Goal: Communication & Community: Answer question/provide support

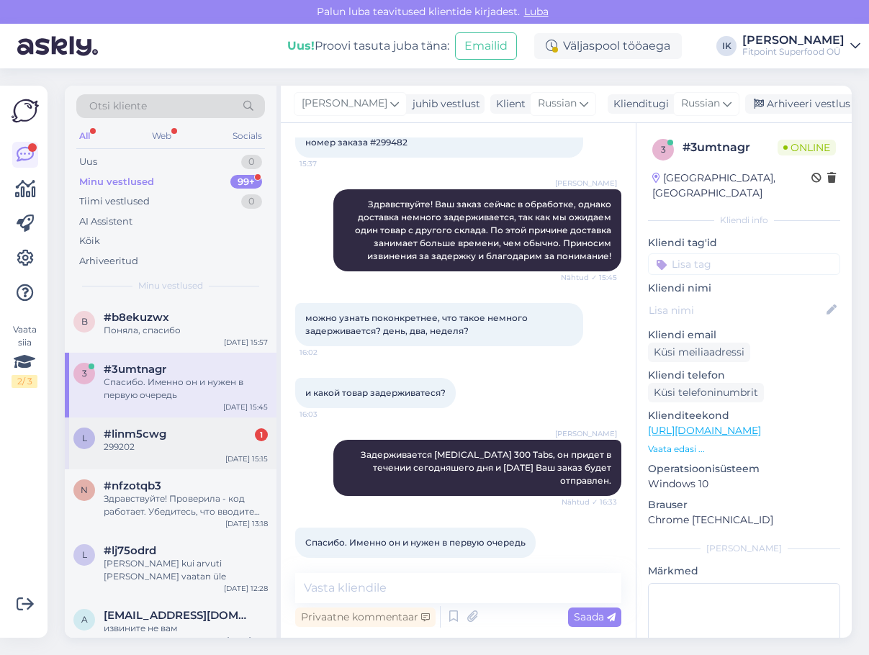
click at [217, 444] on div "299202" at bounding box center [186, 446] width 164 height 13
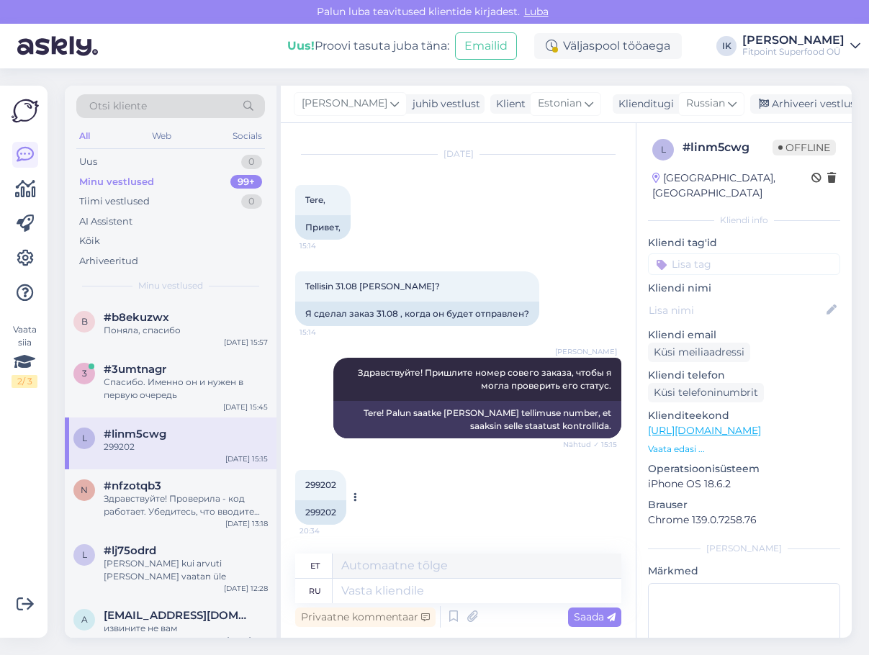
click at [322, 504] on div "299202" at bounding box center [320, 512] width 51 height 24
copy div "299202"
click at [202, 373] on div "#3umtnagr" at bounding box center [186, 369] width 164 height 13
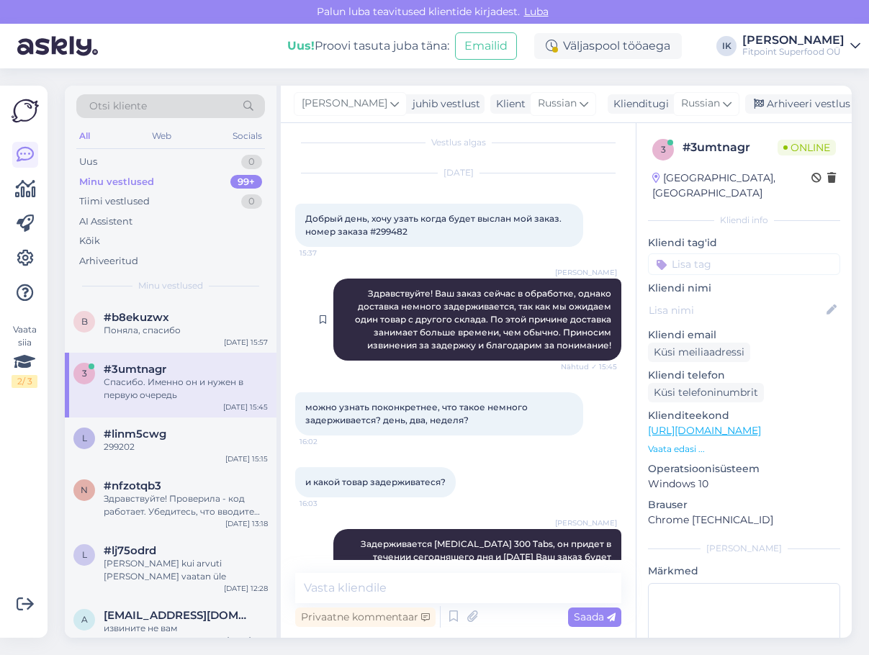
scroll to position [0, 0]
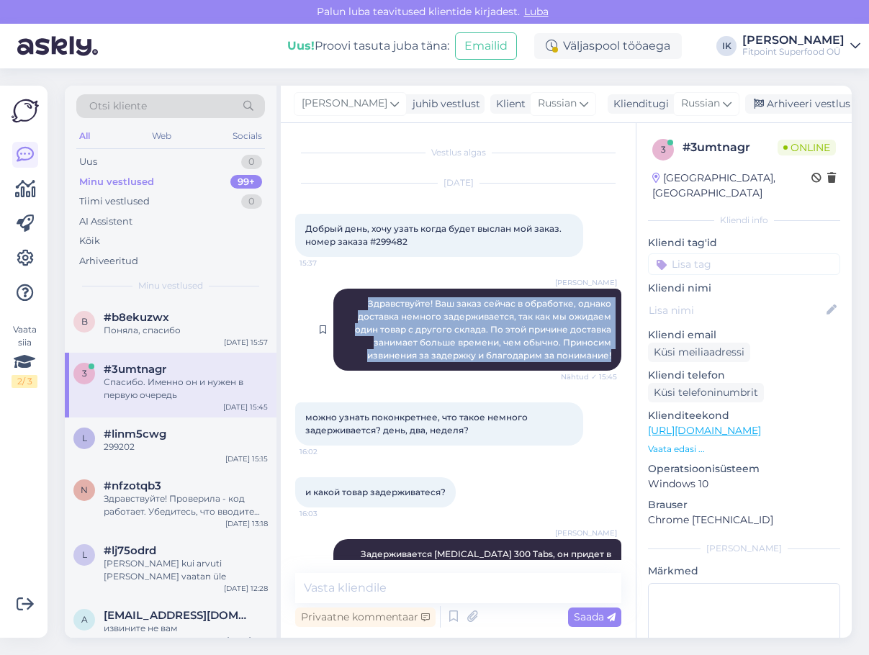
drag, startPoint x: 561, startPoint y: 374, endPoint x: 356, endPoint y: 302, distance: 217.4
click at [356, 302] on div "[PERSON_NAME] Здравствуйте! Ваш заказ сейчас в обработке, однако доставка немно…" at bounding box center [477, 330] width 288 height 82
copy span "Здравствуйте! Ваш заказ сейчас в обработке, однако доставка немного задерживает…"
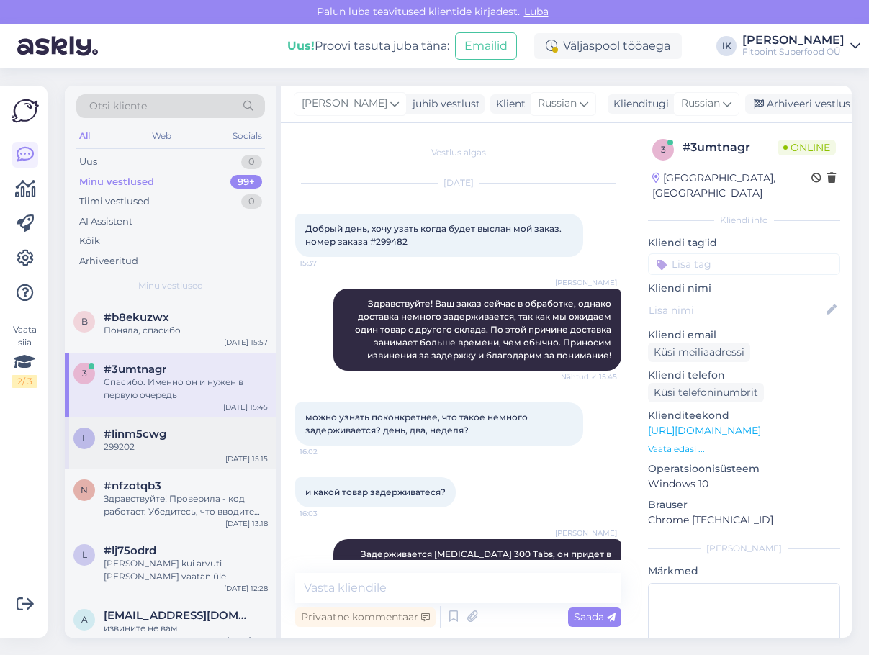
click at [177, 453] on div "299202" at bounding box center [186, 446] width 164 height 13
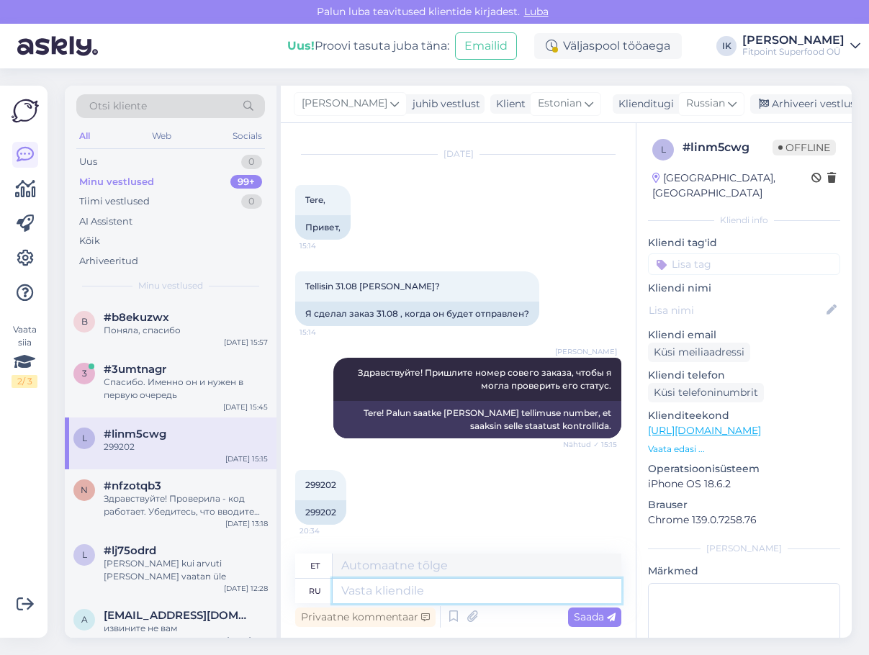
click at [383, 581] on textarea at bounding box center [477, 591] width 289 height 24
paste textarea "Здравствуйте! Ваш заказ сейчас в обработке, однако доставка немного задерживает…"
type textarea "Здравствуйте! Ваш заказ сейчас в обработке, однако доставка немного задерживает…"
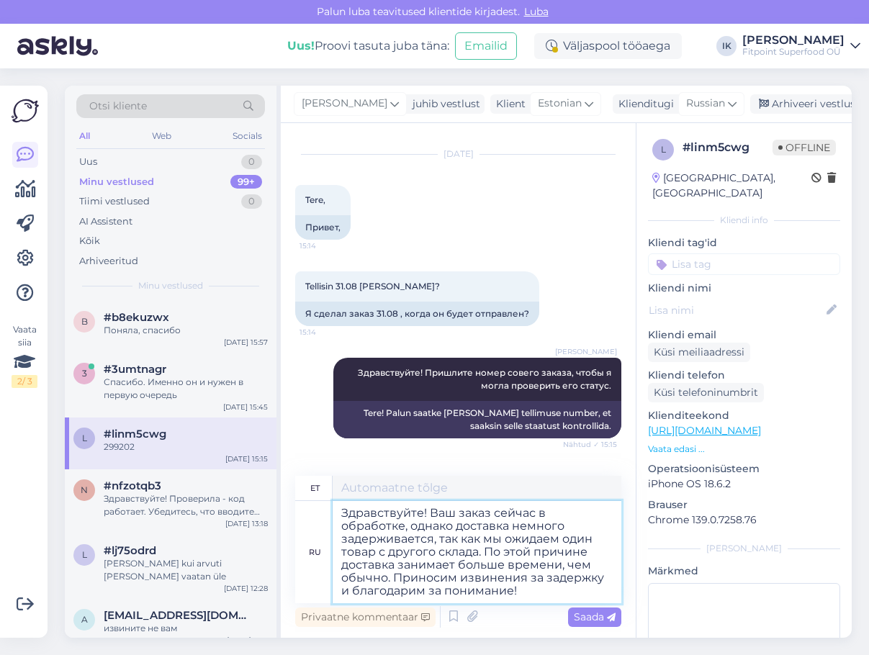
type textarea "Tere! Teie tellimust töödeldakse, kuid kohaletoimetamine on veidi hilinenud, ku…"
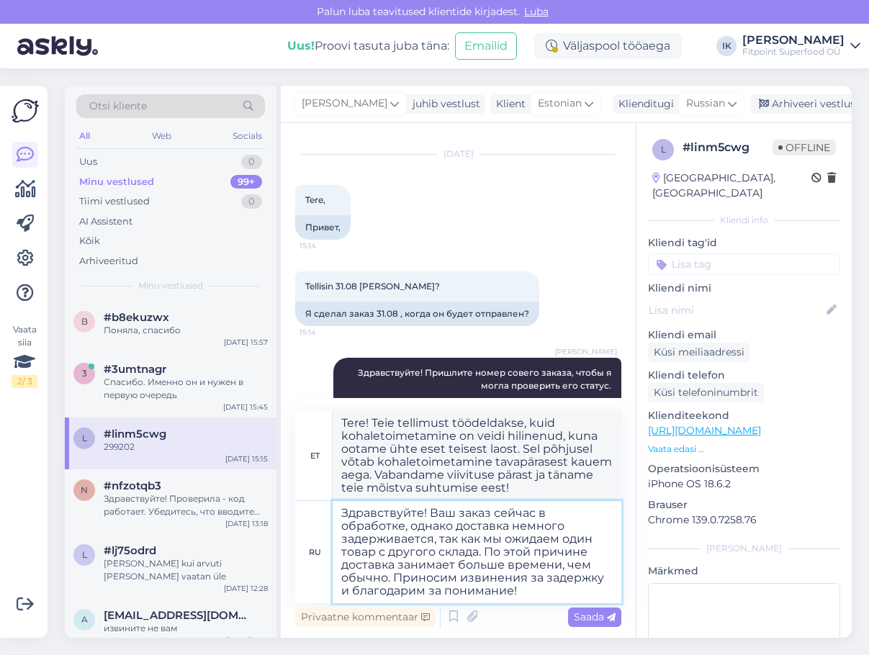
drag, startPoint x: 428, startPoint y: 508, endPoint x: 307, endPoint y: 498, distance: 122.1
click at [307, 498] on div "et Tere! Teie tellimust töödeldakse, kuid kohaletoimetamine on veidi hilinenud,…" at bounding box center [458, 507] width 326 height 192
type textarea "Ваш заказ сейчас в обработке, однако доставка немного задерживается, так как мы…"
click at [575, 577] on textarea "Ваш заказ сейчас в обработке, однако доставка немного задерживается, так как мы…" at bounding box center [477, 552] width 289 height 102
type textarea "Teie tellimust töödeldakse, kuid kohaletoimetamine on veidi hilinenud, kuna oot…"
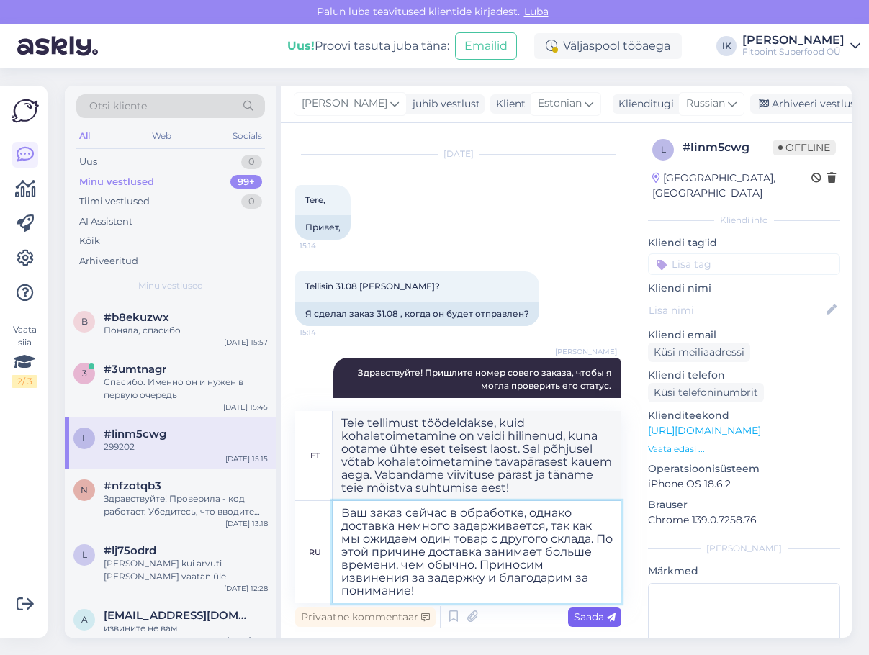
type textarea "Ваш заказ сейчас в обработке, однако доставка немного задерживается, так как мы…"
click at [602, 614] on span "Saada" at bounding box center [595, 616] width 42 height 13
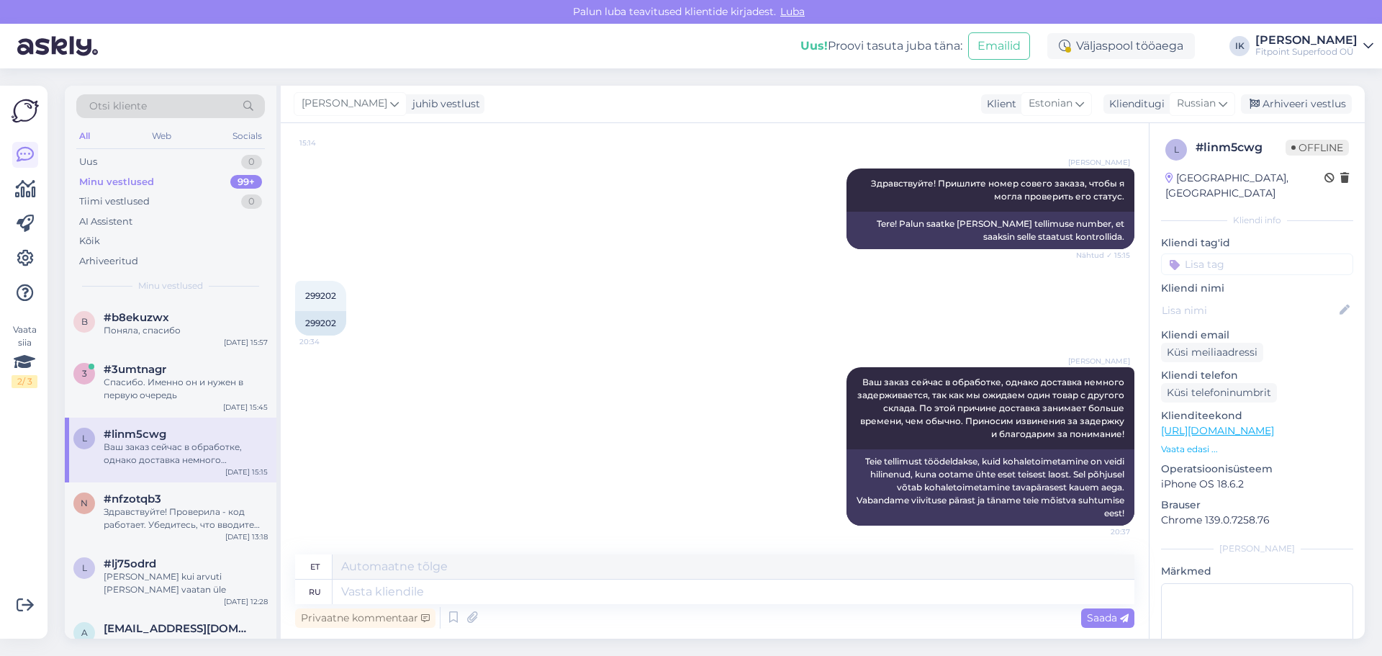
scroll to position [218, 0]
